Goal: Task Accomplishment & Management: Manage account settings

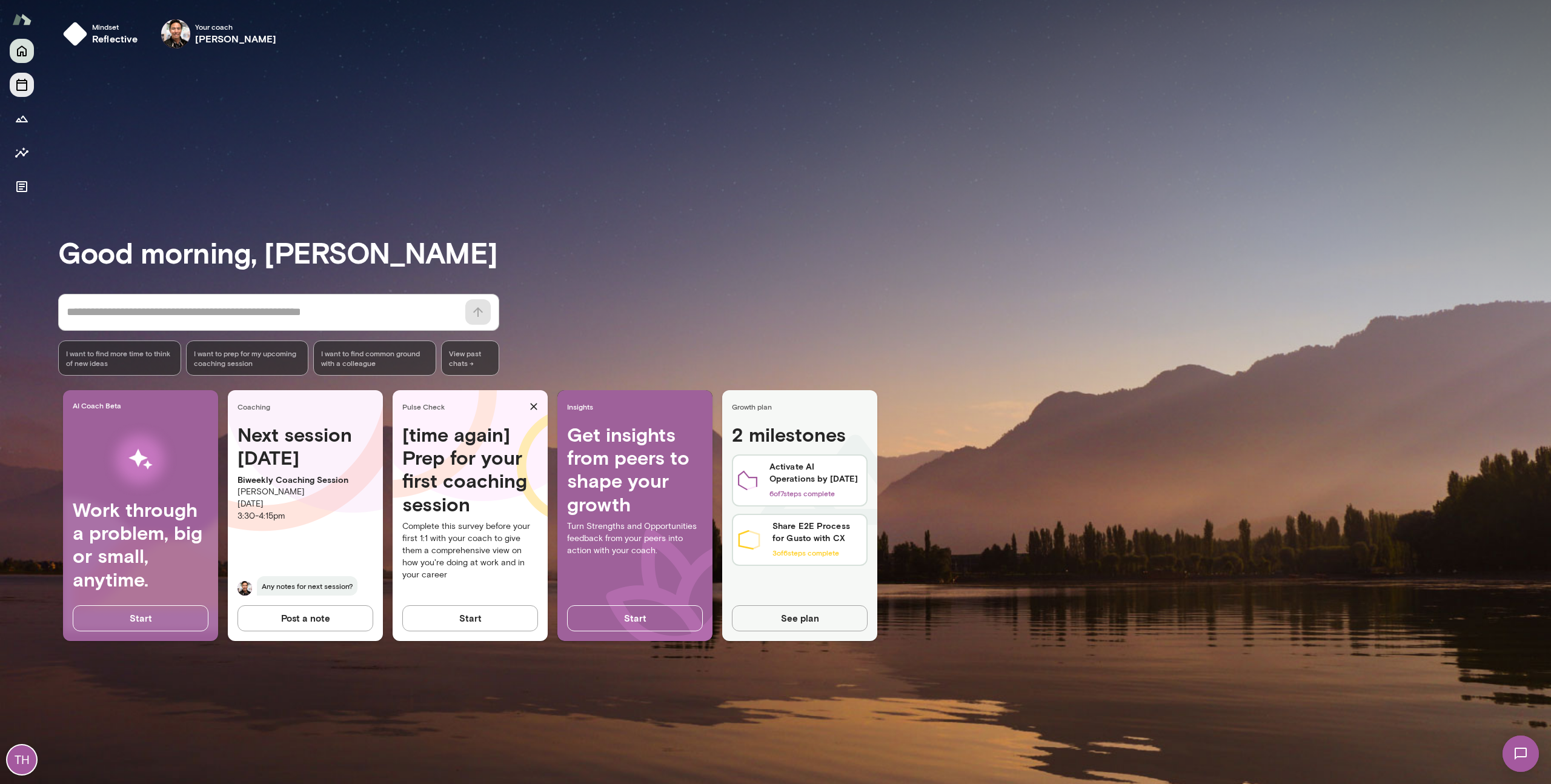
click at [20, 83] on icon "Sessions" at bounding box center [22, 85] width 15 height 15
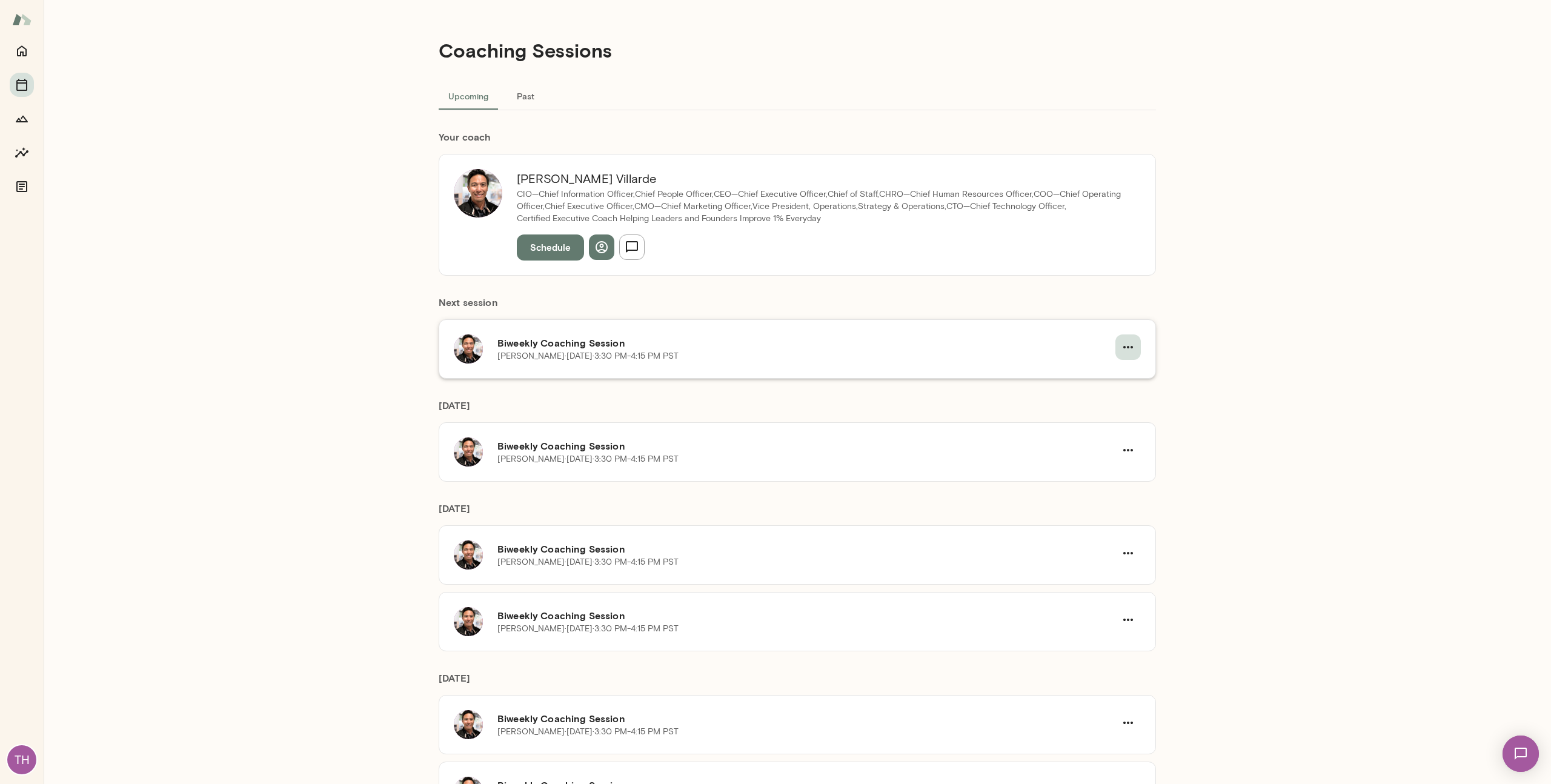
click at [1130, 345] on button "button" at bounding box center [1128, 347] width 25 height 25
click at [1105, 395] on span "Cancel" at bounding box center [1102, 397] width 52 height 15
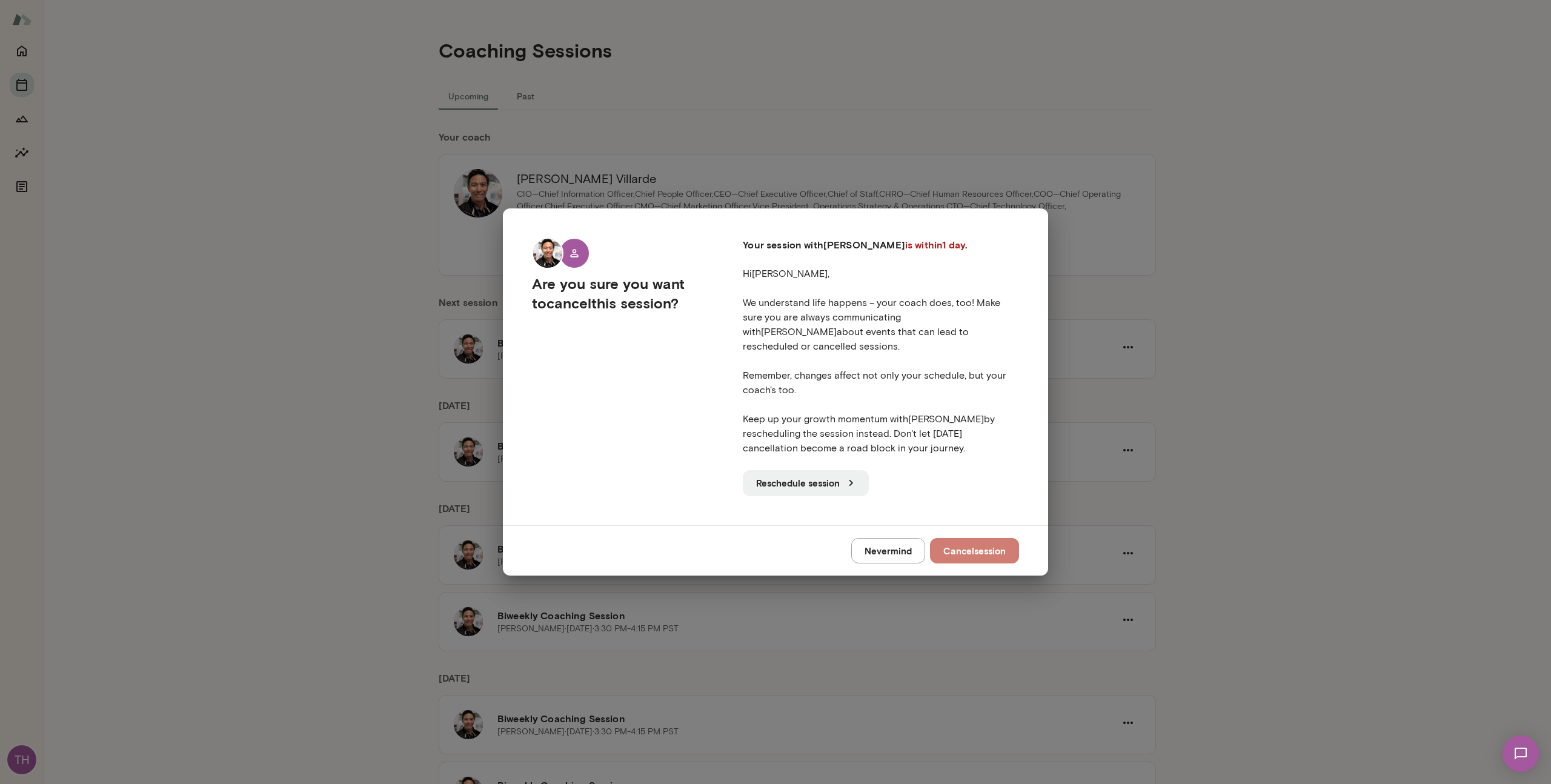
click at [986, 544] on button "Cancel session" at bounding box center [974, 550] width 89 height 25
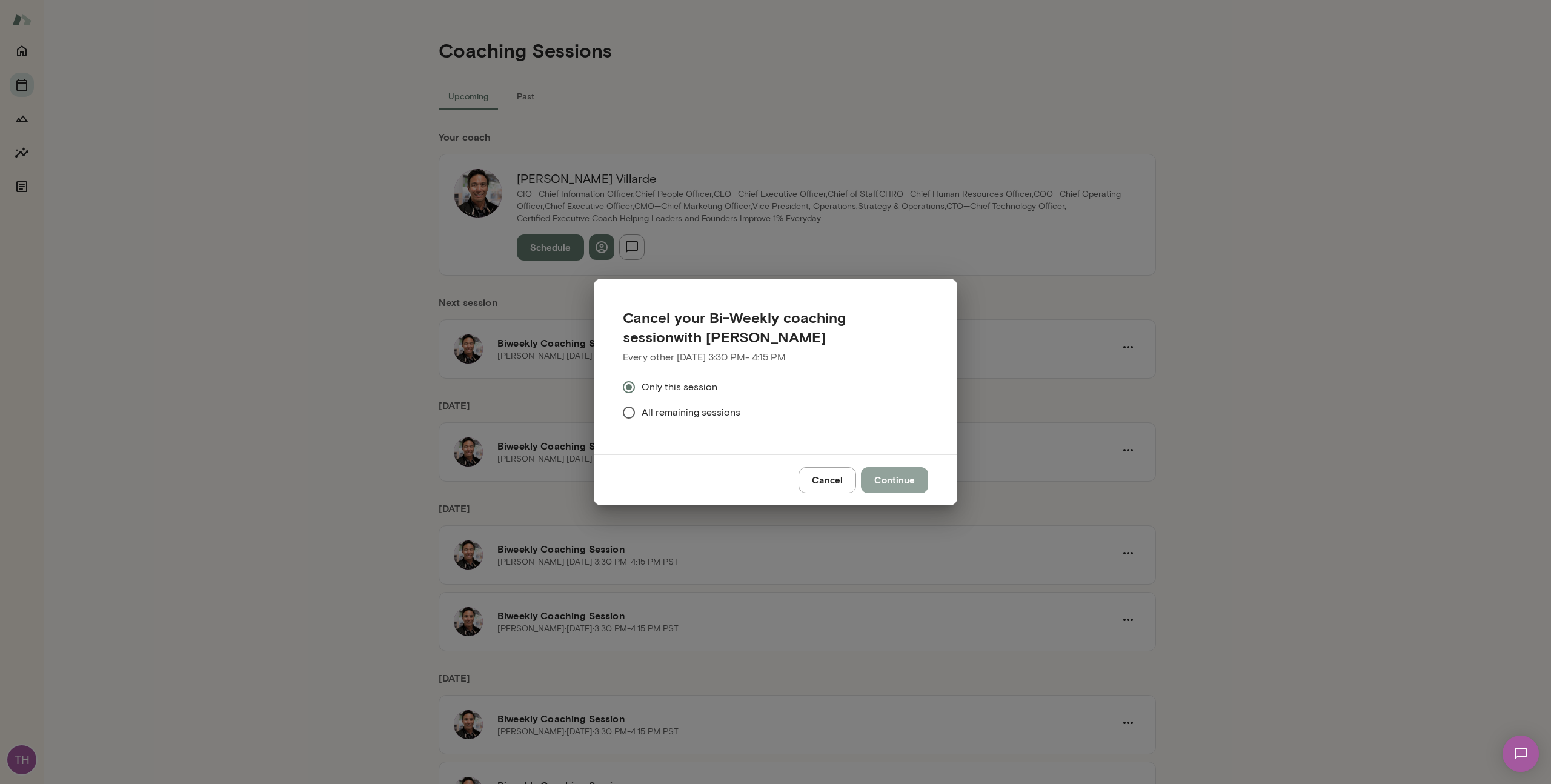
click at [911, 475] on button "Continue" at bounding box center [895, 479] width 68 height 25
